Goal: Check status: Check status

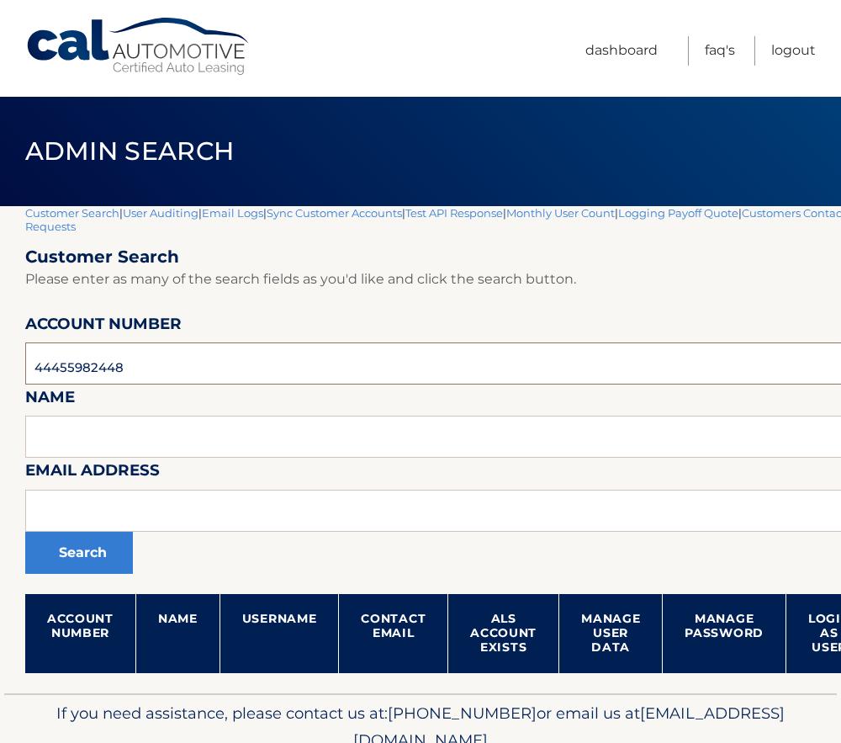
click at [98, 357] on input "44455982448" at bounding box center [496, 363] width 943 height 42
click at [98, 361] on input "44455982448" at bounding box center [496, 363] width 943 height 42
paste input "12191"
type input "44455912191"
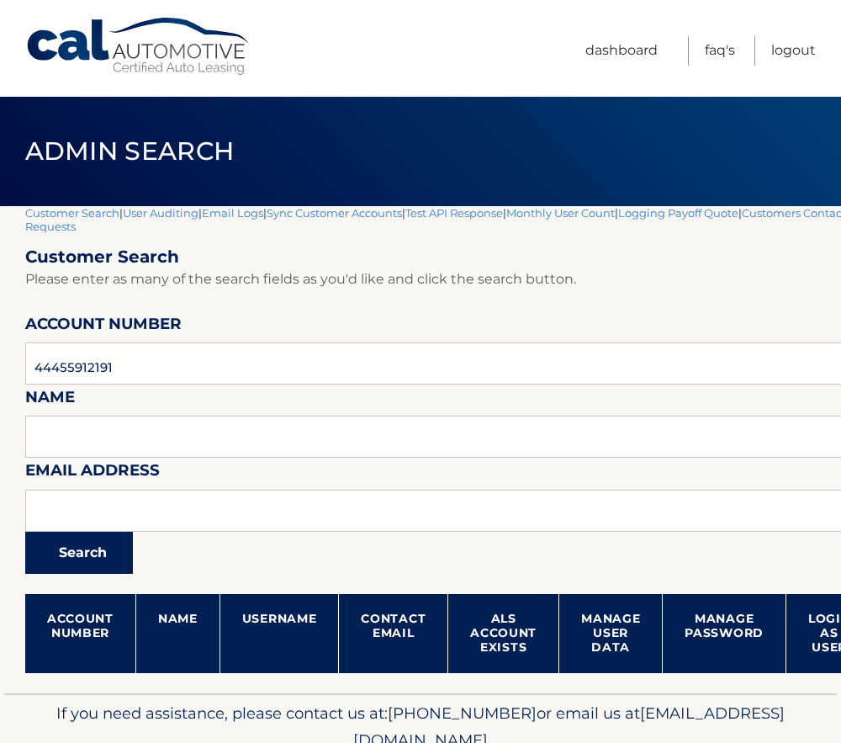
click at [93, 558] on button "Search" at bounding box center [79, 553] width 108 height 42
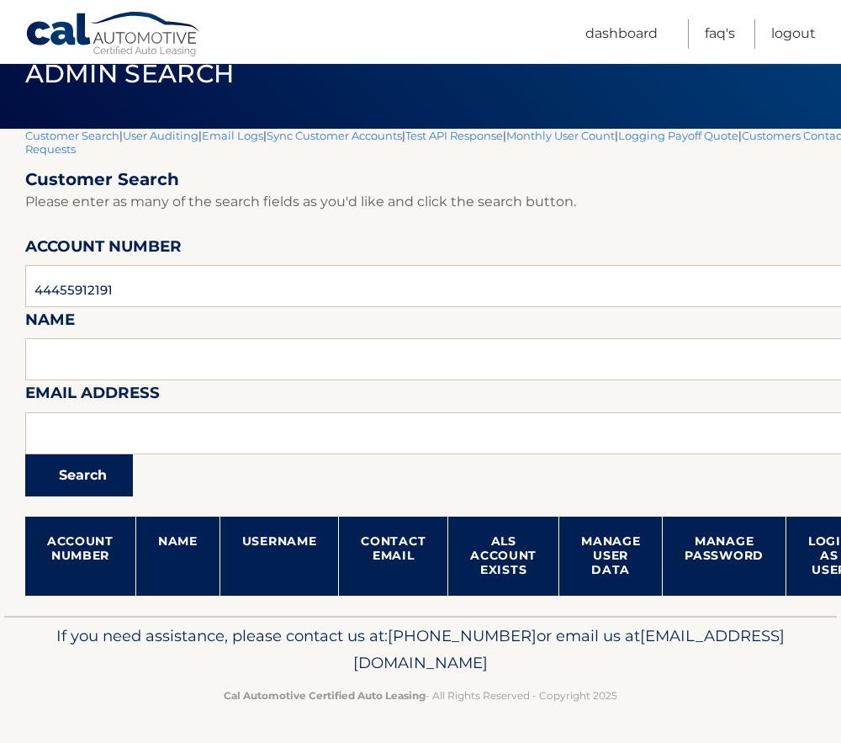
click at [93, 483] on button "Search" at bounding box center [79, 475] width 108 height 42
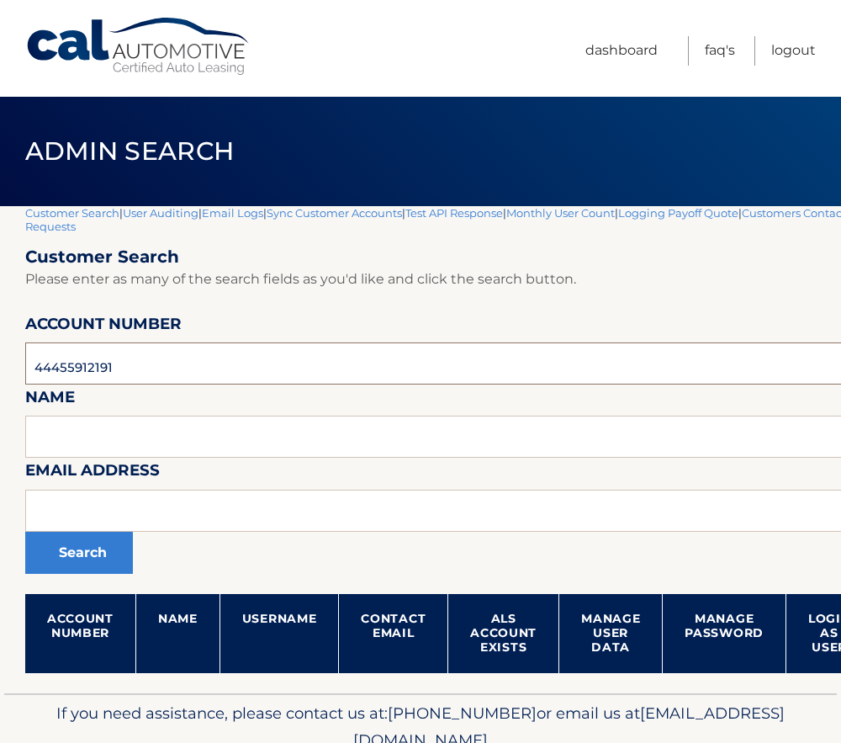
click at [77, 358] on input "44455912191" at bounding box center [496, 363] width 943 height 42
click at [66, 363] on input "44455912191" at bounding box center [496, 363] width 943 height 42
paste input "553899"
type input "44455553899"
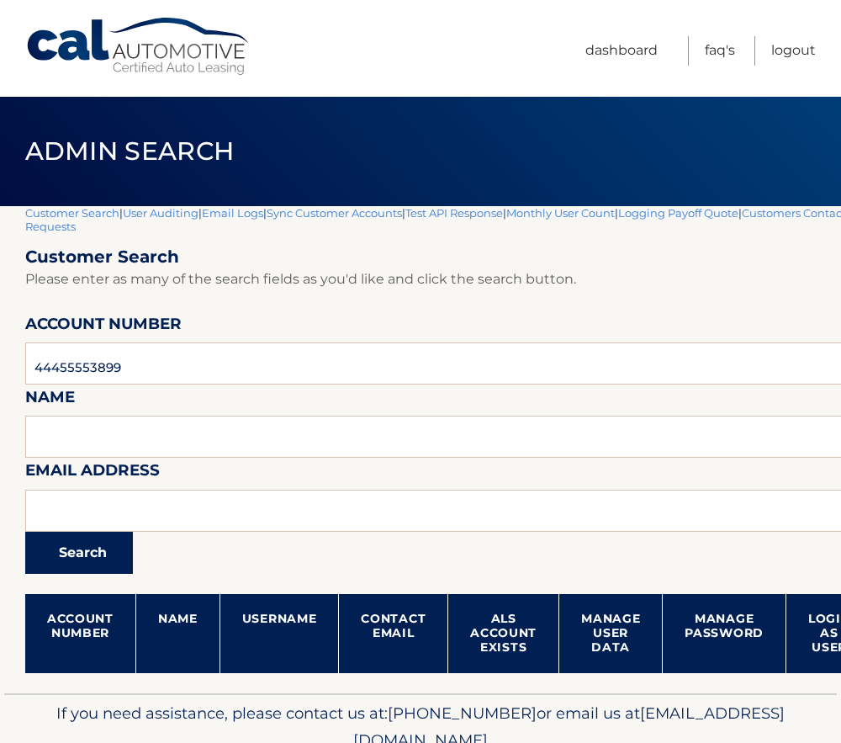
click at [96, 569] on button "Search" at bounding box center [79, 553] width 108 height 42
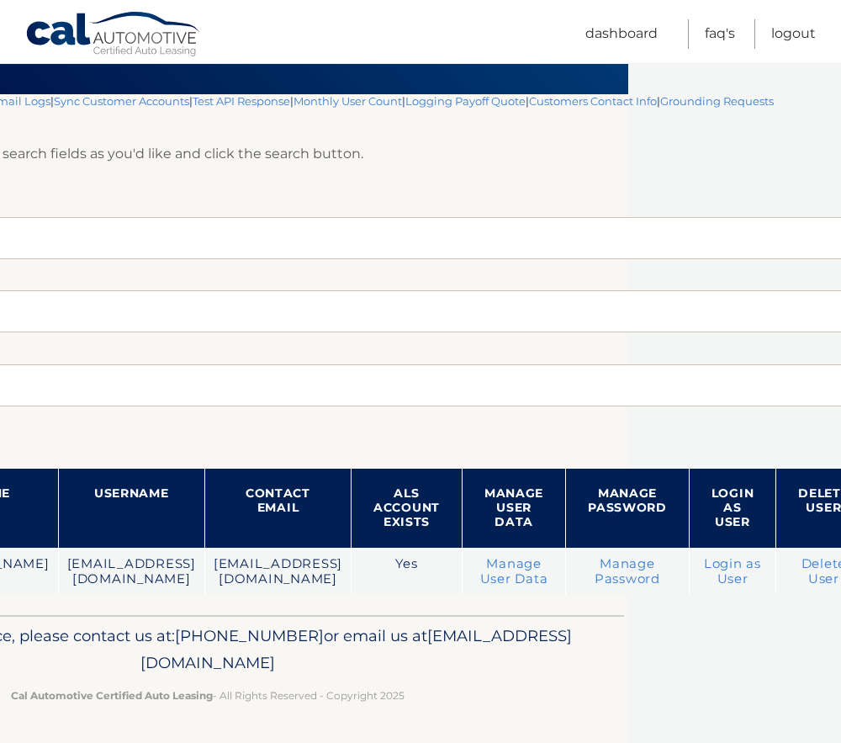
scroll to position [127, 255]
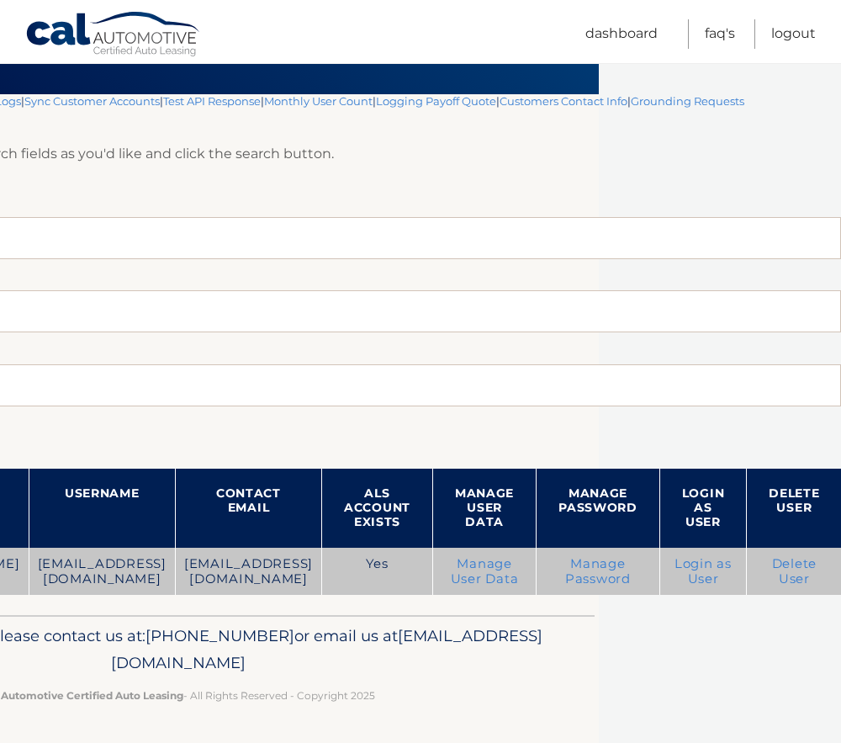
click at [709, 557] on link "Login as User" at bounding box center [703, 571] width 57 height 30
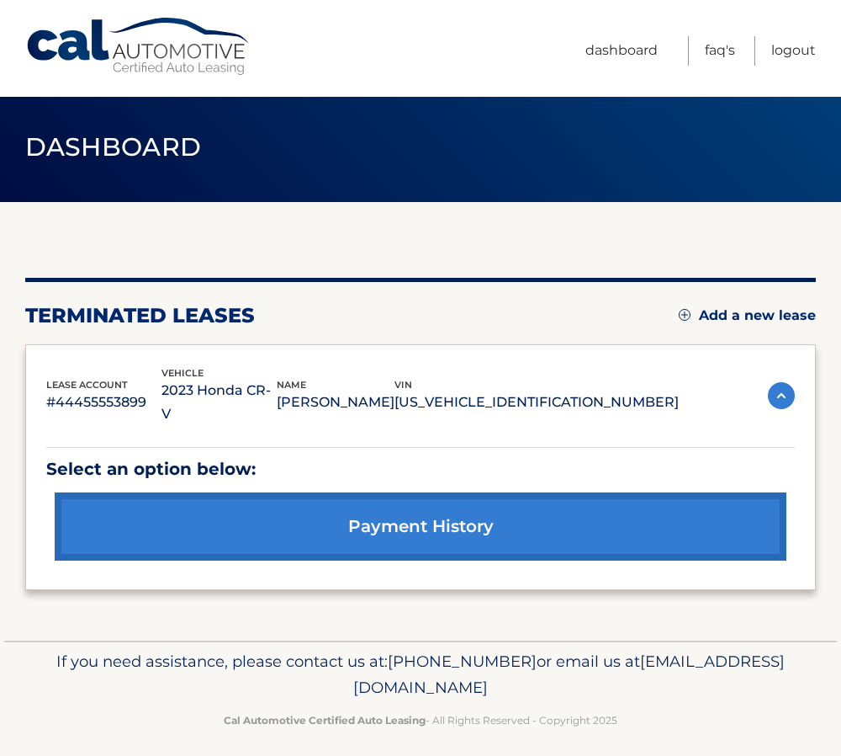
scroll to position [17, 0]
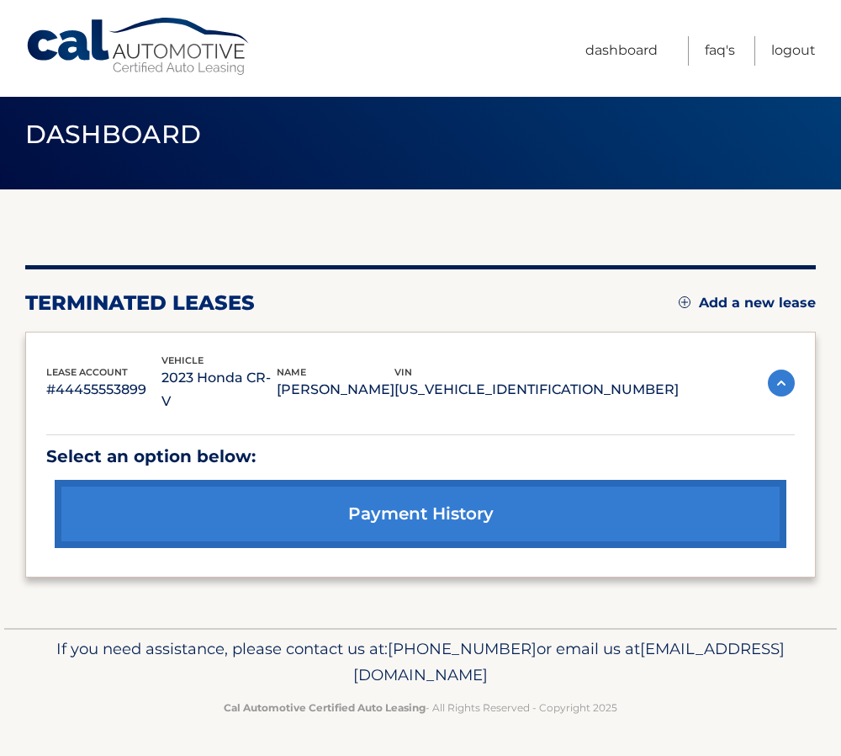
drag, startPoint x: 82, startPoint y: 377, endPoint x: 220, endPoint y: 406, distance: 140.1
click at [220, 406] on div "lease account #44455553899 vehicle 2023 Honda CR-V name [PERSON_NAME] vin [US_V…" at bounding box center [362, 383] width 633 height 61
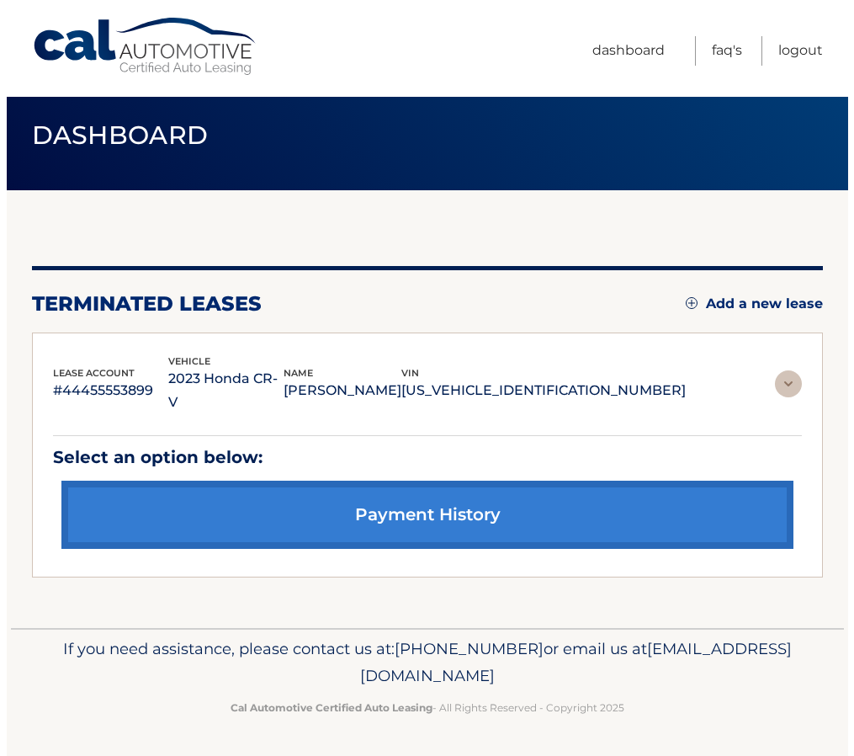
scroll to position [0, 0]
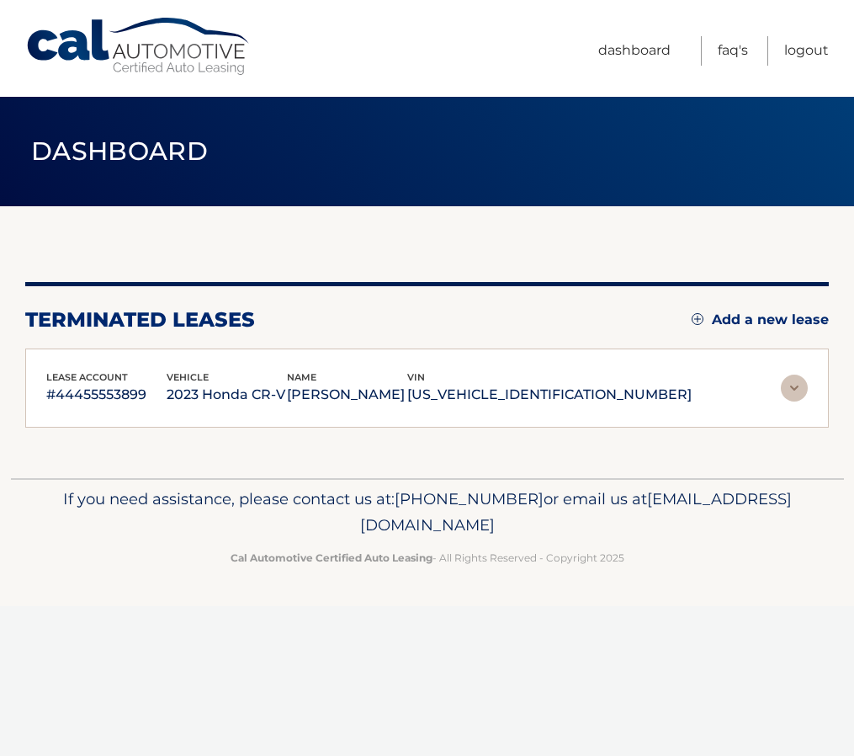
drag, startPoint x: 220, startPoint y: 406, endPoint x: 372, endPoint y: 421, distance: 153.0
click at [372, 406] on p "[PERSON_NAME]" at bounding box center [347, 395] width 120 height 24
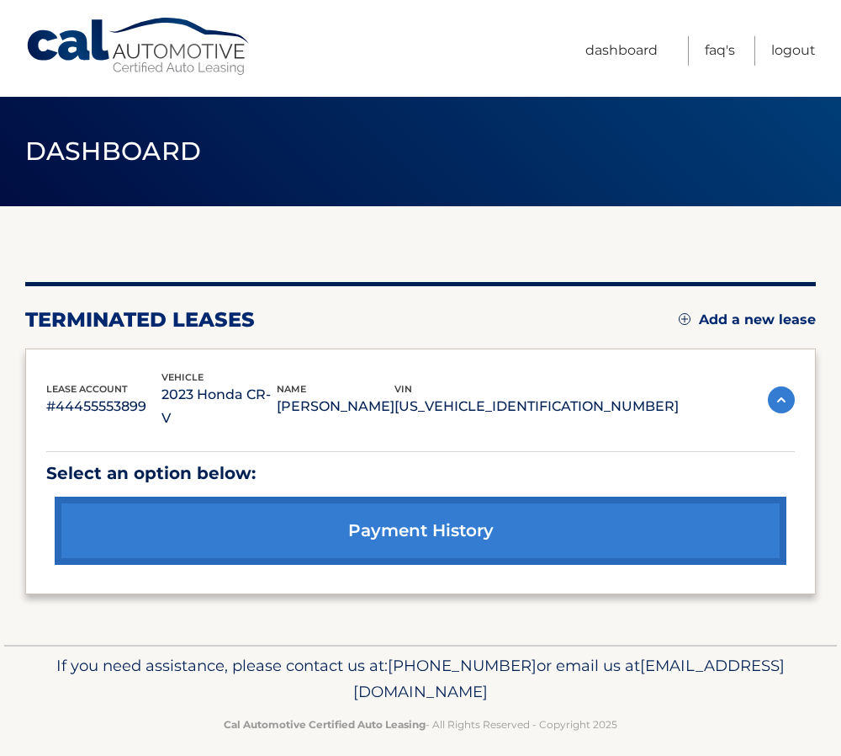
drag, startPoint x: 372, startPoint y: 421, endPoint x: 201, endPoint y: 406, distance: 171.5
click at [201, 406] on div "lease account #44455553899 vehicle 2023 Honda CR-V name JONATHAN MORA-MORA vin …" at bounding box center [362, 399] width 633 height 61
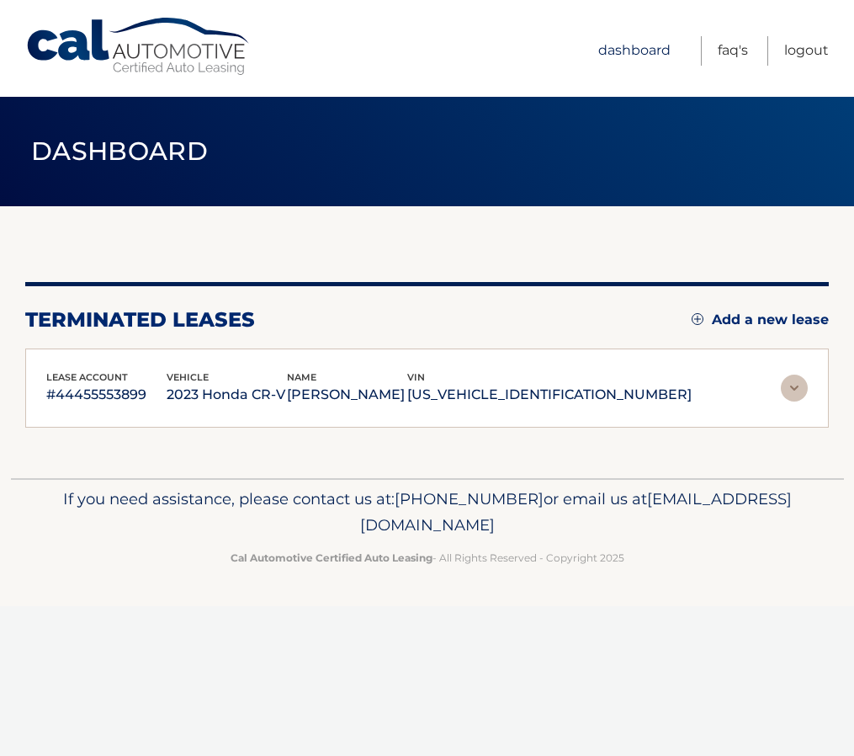
click at [640, 44] on link "Dashboard" at bounding box center [634, 50] width 72 height 29
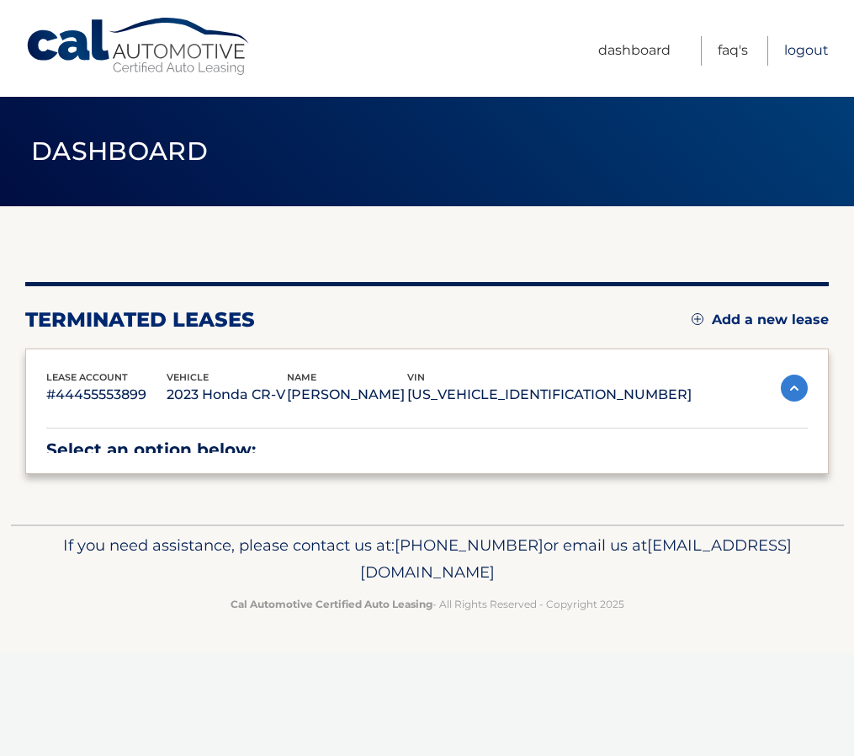
click at [810, 49] on link "Logout" at bounding box center [806, 50] width 45 height 29
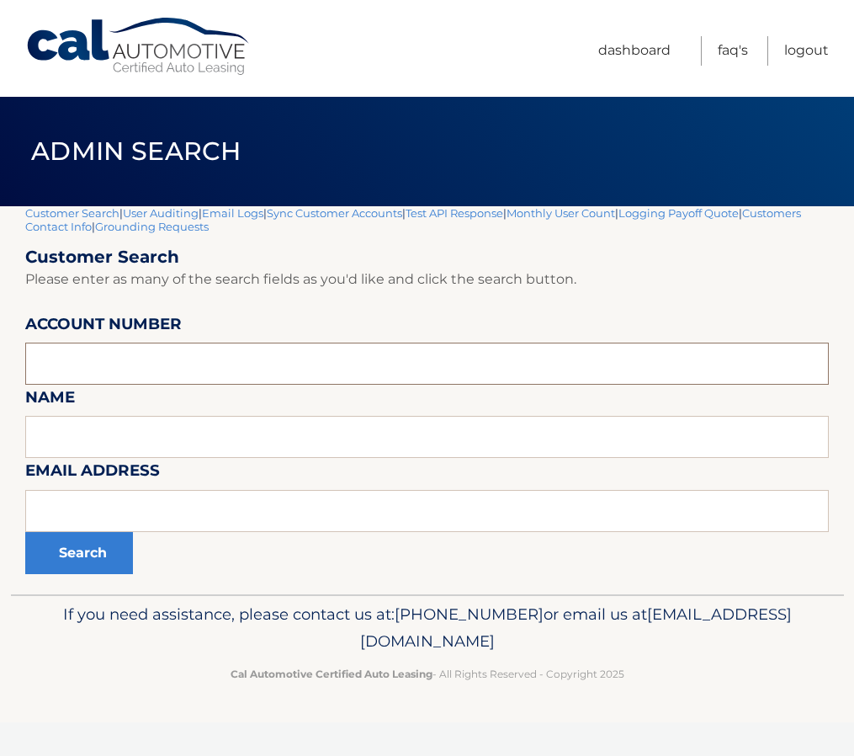
click at [114, 356] on input "text" at bounding box center [427, 363] width 804 height 42
paste input "44455986287"
type input "44455986287"
click at [72, 554] on button "Search" at bounding box center [79, 553] width 108 height 42
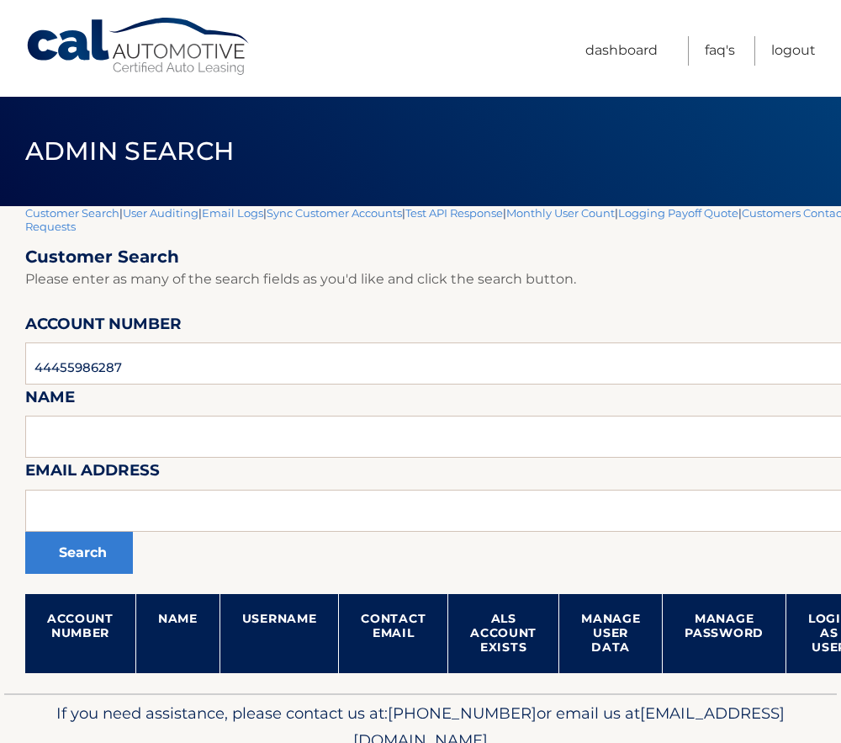
scroll to position [77, 0]
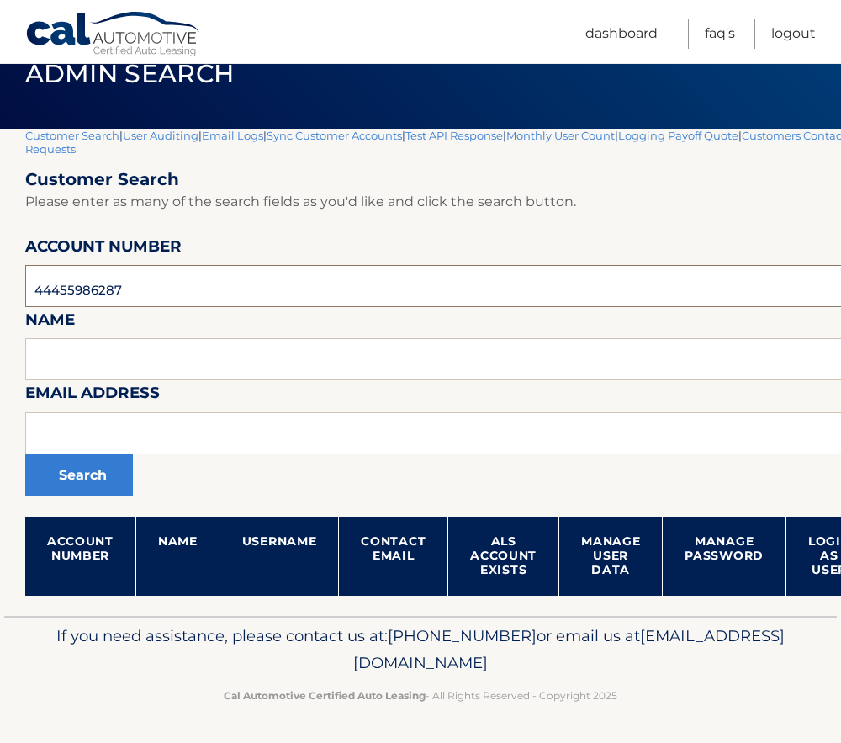
click at [84, 286] on input "44455986287" at bounding box center [496, 286] width 943 height 42
click at [88, 486] on button "Search" at bounding box center [79, 475] width 108 height 42
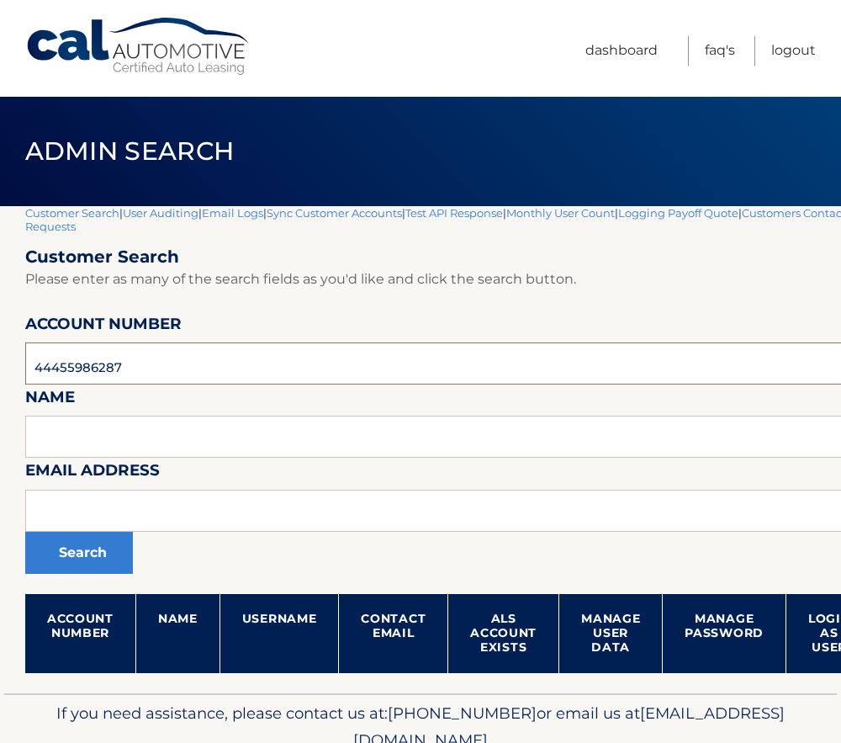
click at [98, 378] on input "44455986287" at bounding box center [496, 363] width 943 height 42
click at [95, 370] on input "44455986287" at bounding box center [496, 363] width 943 height 42
click at [94, 369] on input "44455986287" at bounding box center [496, 363] width 943 height 42
paste input "531022"
type input "44455531022"
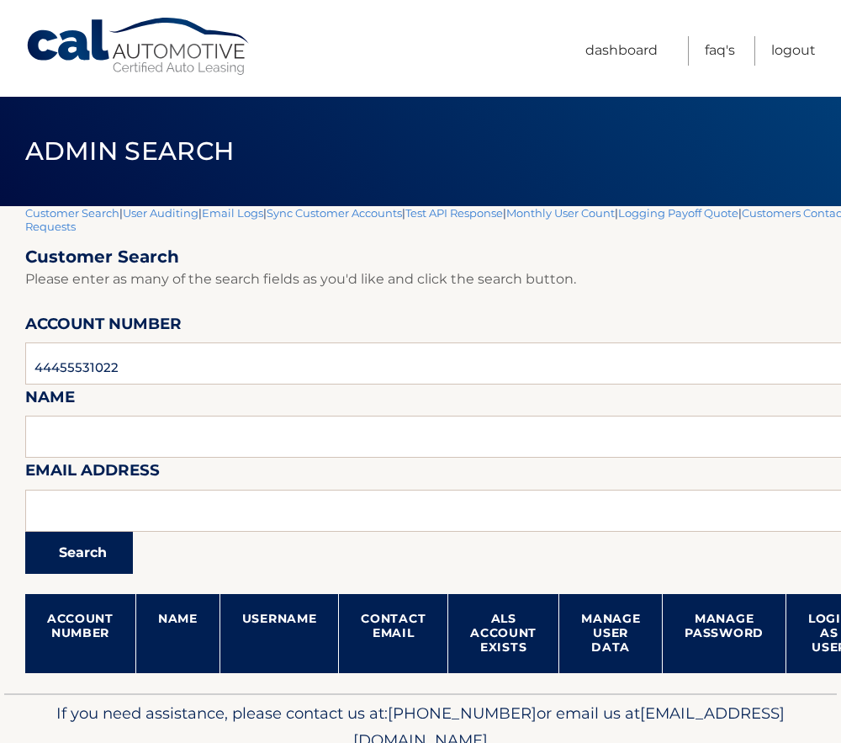
click at [92, 570] on button "Search" at bounding box center [79, 553] width 108 height 42
click at [103, 553] on button "Search" at bounding box center [79, 553] width 108 height 42
